Goal: Task Accomplishment & Management: Complete application form

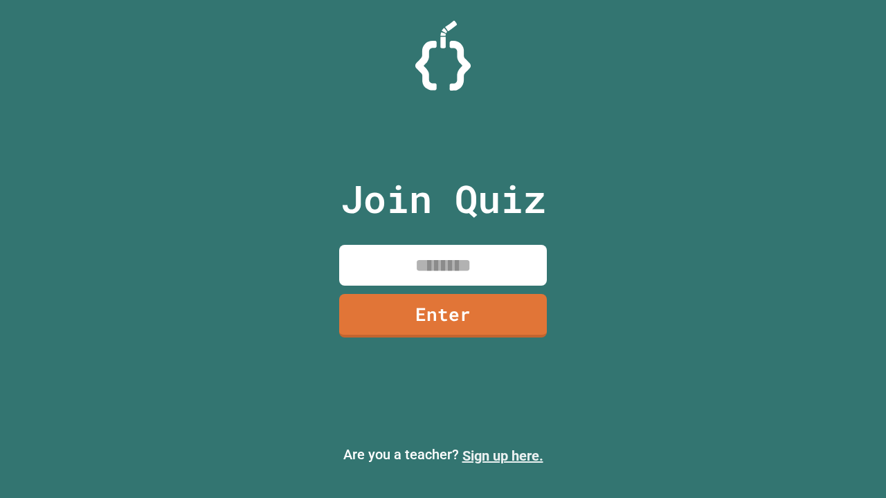
click at [502, 456] on link "Sign up here." at bounding box center [502, 456] width 81 height 17
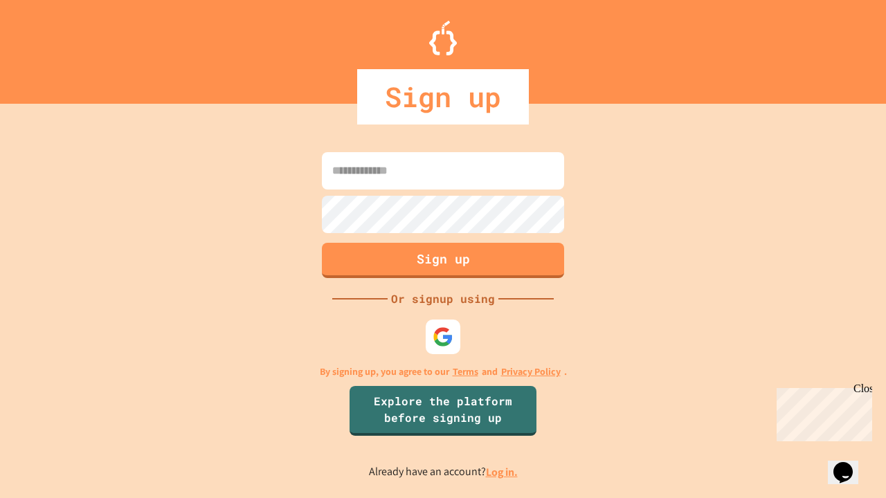
click at [502, 472] on link "Log in." at bounding box center [502, 472] width 32 height 15
